Goal: Transaction & Acquisition: Book appointment/travel/reservation

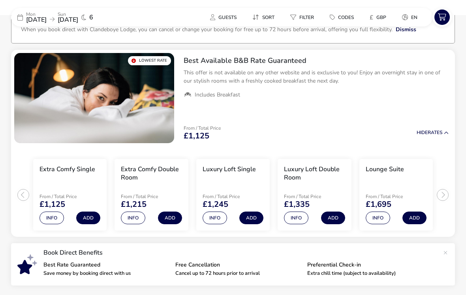
scroll to position [61, 0]
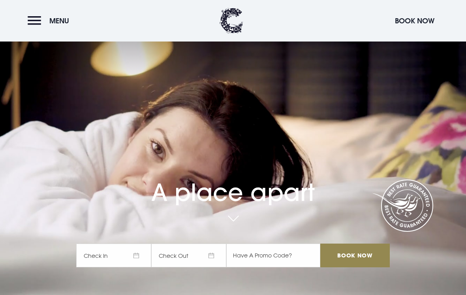
click at [41, 21] on button "Menu" at bounding box center [50, 20] width 45 height 17
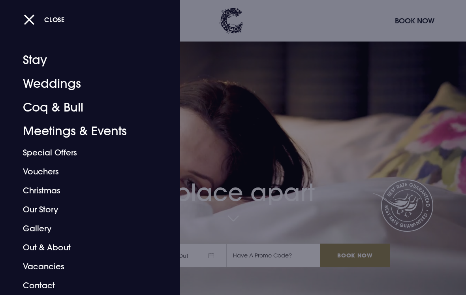
scroll to position [2, 0]
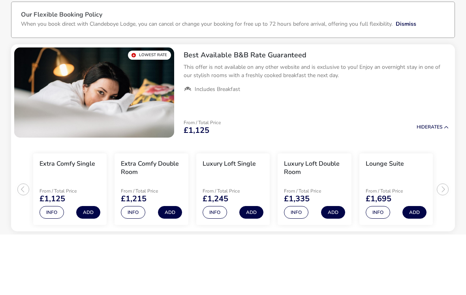
scroll to position [60, 0]
